Goal: Task Accomplishment & Management: Use online tool/utility

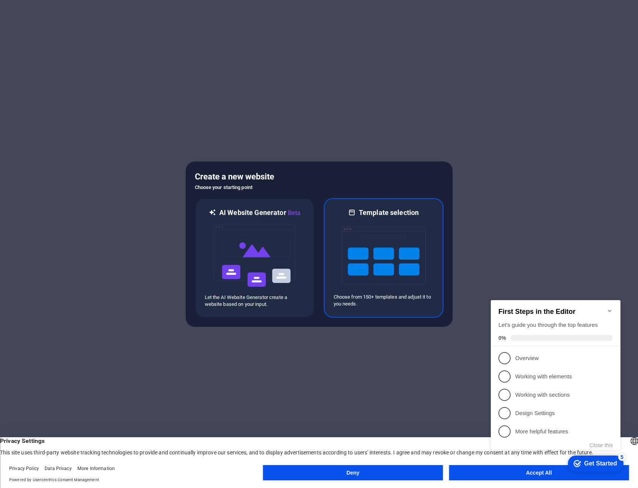
click at [391, 270] on img at bounding box center [384, 255] width 84 height 76
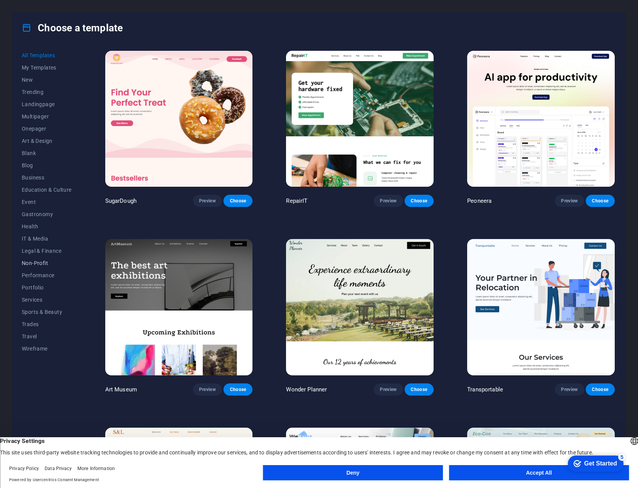
click at [33, 261] on span "Non-Profit" at bounding box center [47, 263] width 50 height 6
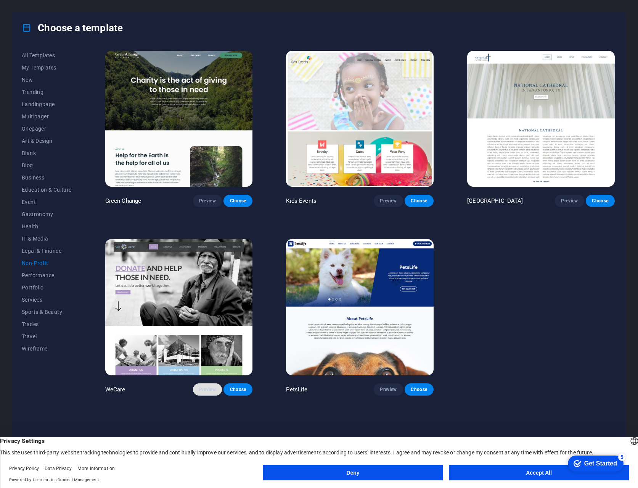
click at [206, 386] on span "Preview" at bounding box center [207, 389] width 17 height 6
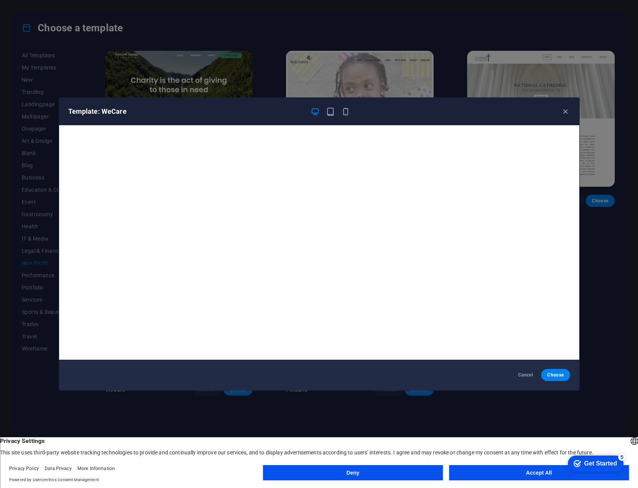
click at [534, 472] on button "Accept All" at bounding box center [539, 472] width 180 height 15
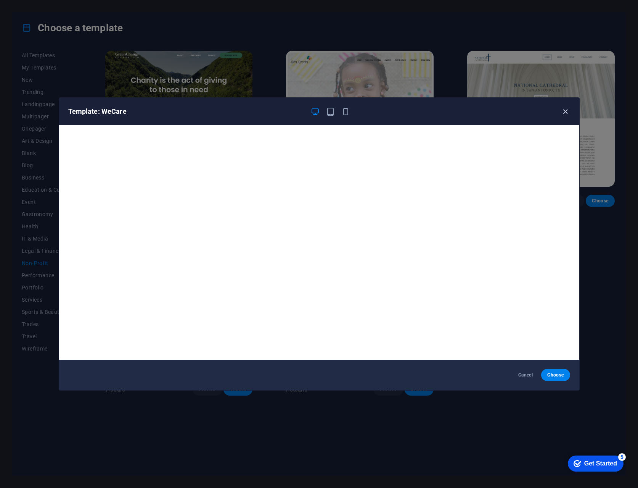
click at [567, 111] on icon "button" at bounding box center [565, 111] width 9 height 9
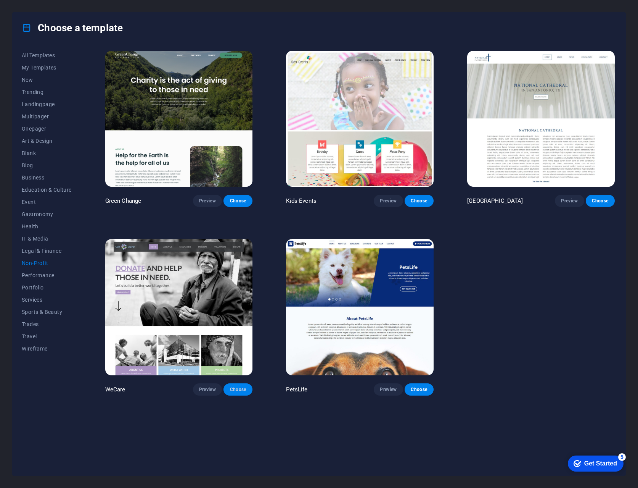
click at [235, 386] on span "Choose" at bounding box center [238, 389] width 17 height 6
